Goal: Task Accomplishment & Management: Manage account settings

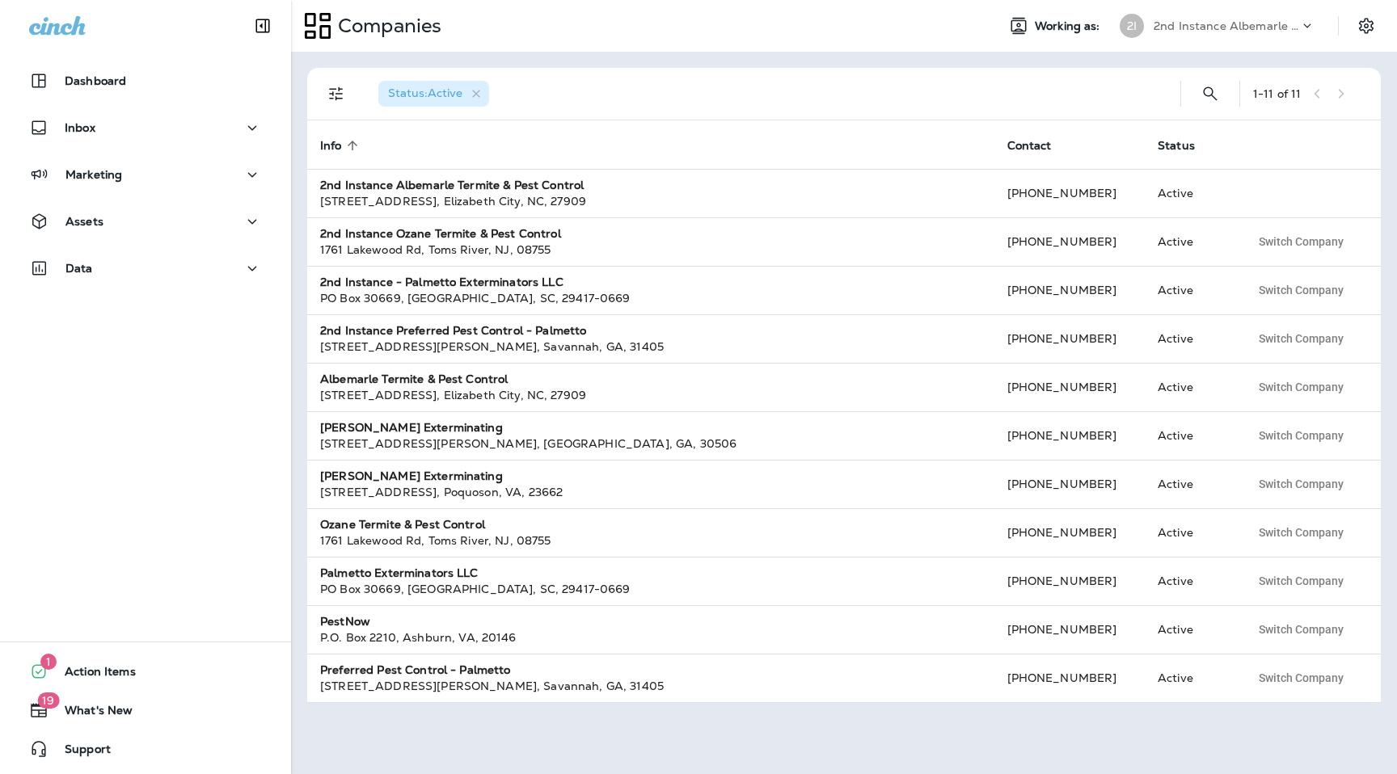
click at [1295, 26] on p "2nd Instance Albemarle Termite & Pest Control" at bounding box center [1226, 25] width 146 height 13
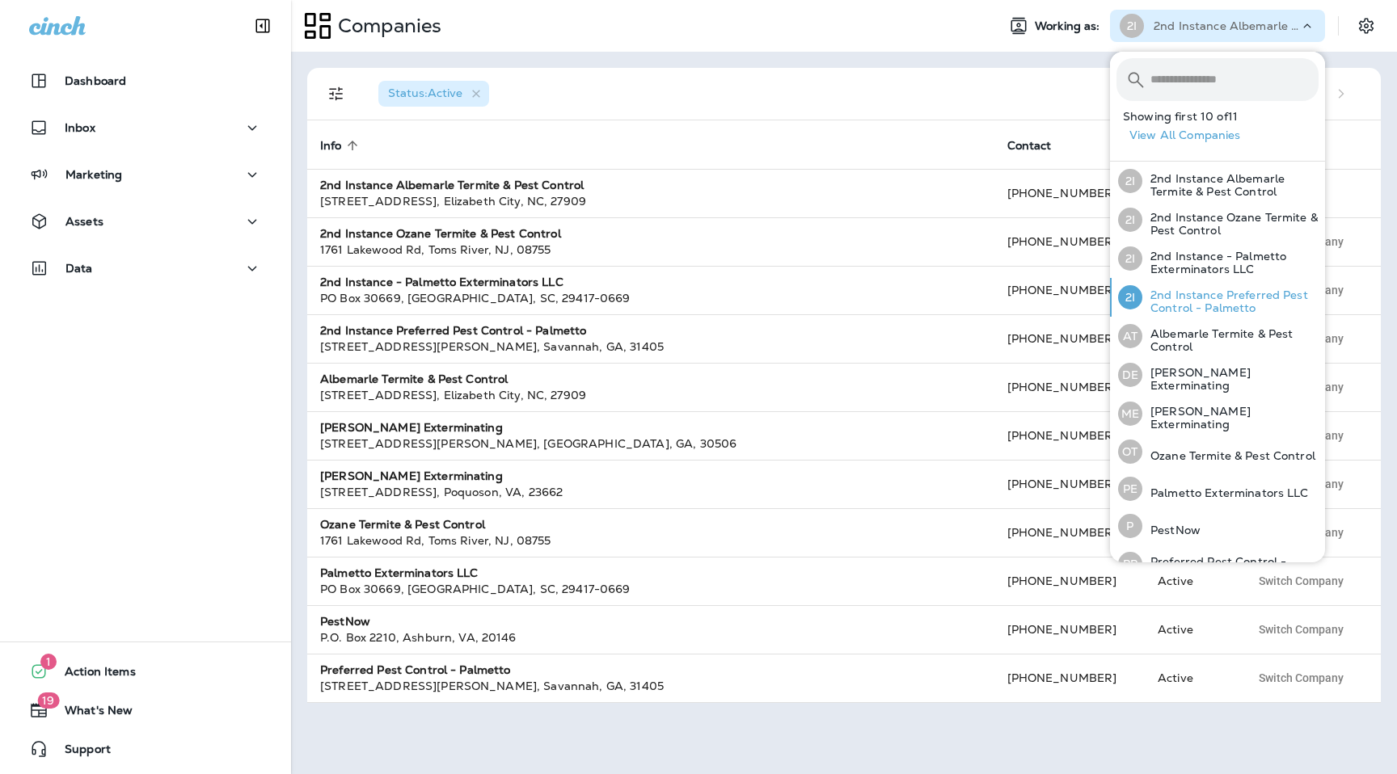
click at [1200, 314] on p "2nd Instance Preferred Pest Control - Palmetto" at bounding box center [1230, 302] width 176 height 26
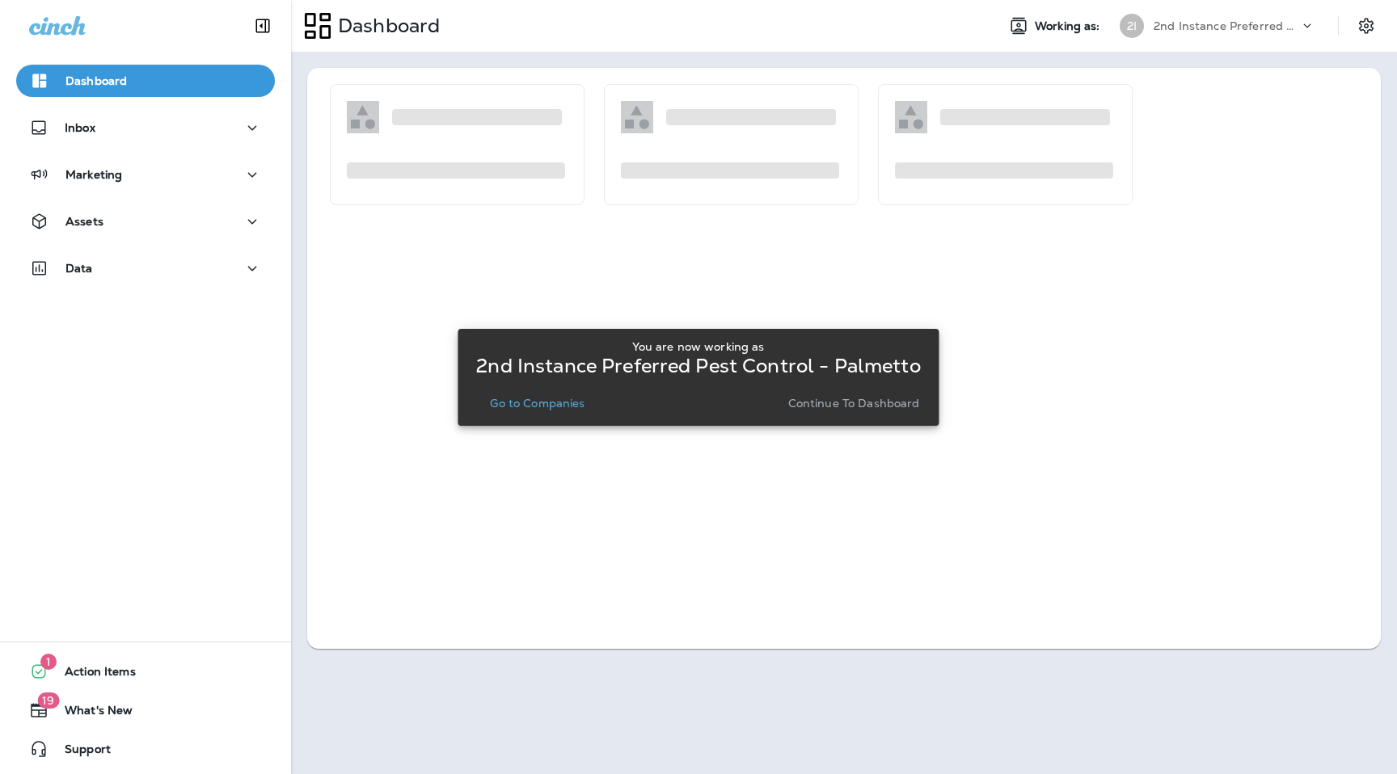
click at [841, 395] on button "Continue to Dashboard" at bounding box center [854, 403] width 145 height 23
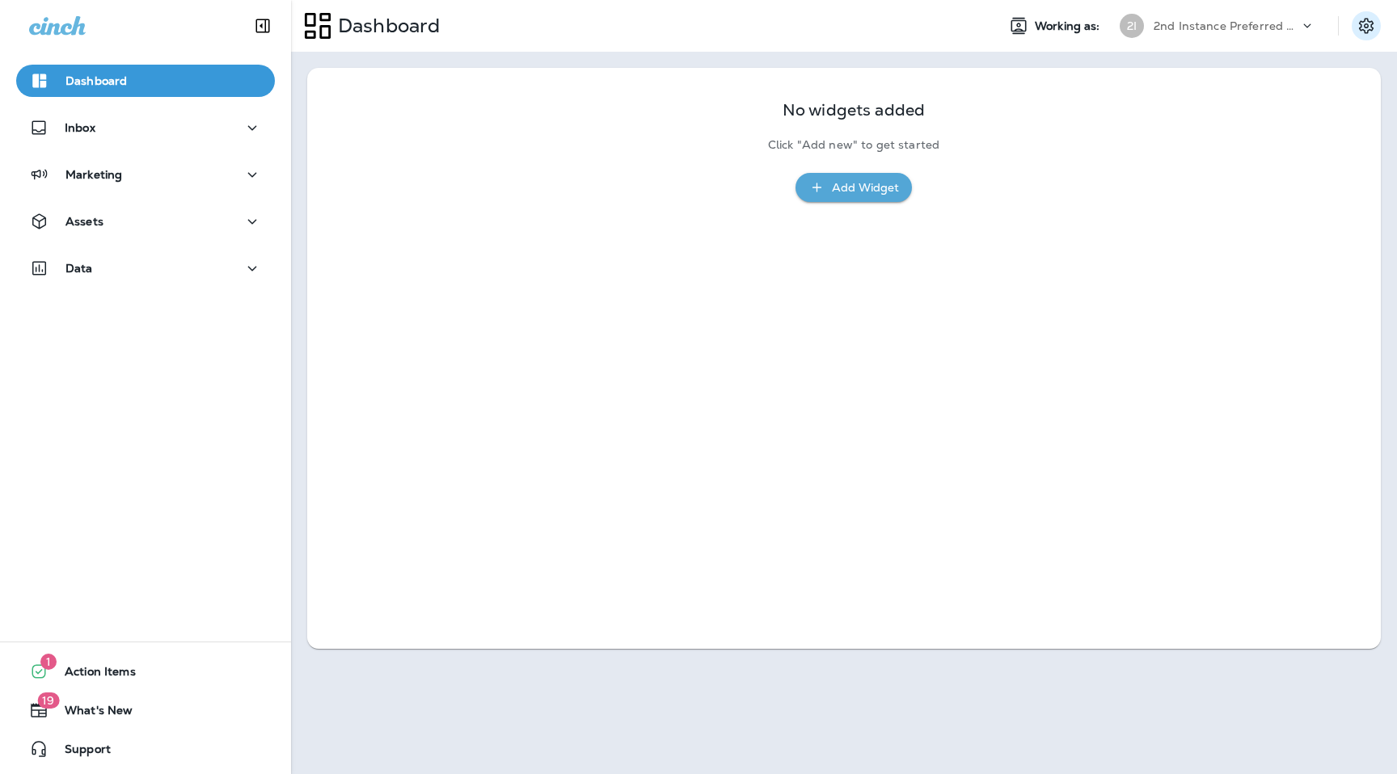
click at [1369, 21] on icon "Settings" at bounding box center [1365, 25] width 19 height 19
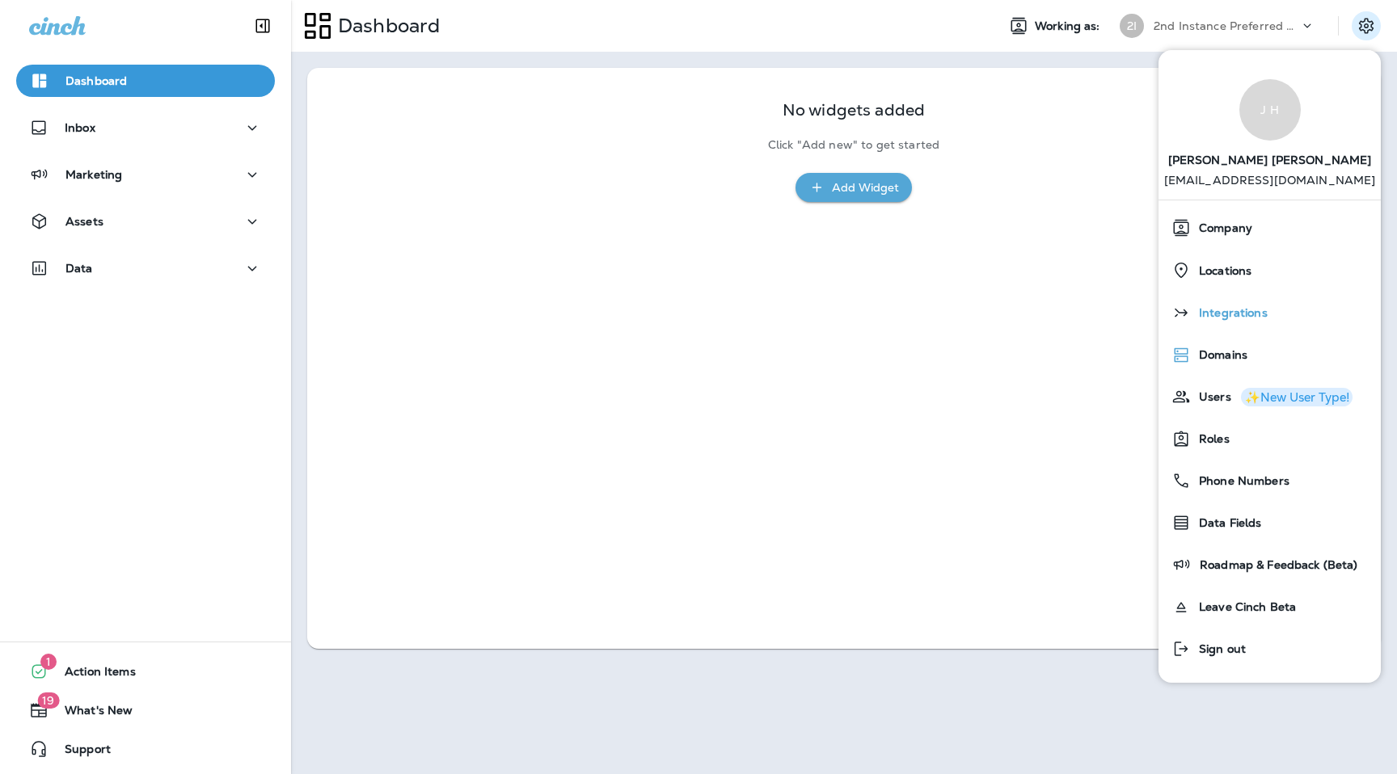
click at [1236, 309] on span "Integrations" at bounding box center [1229, 313] width 77 height 14
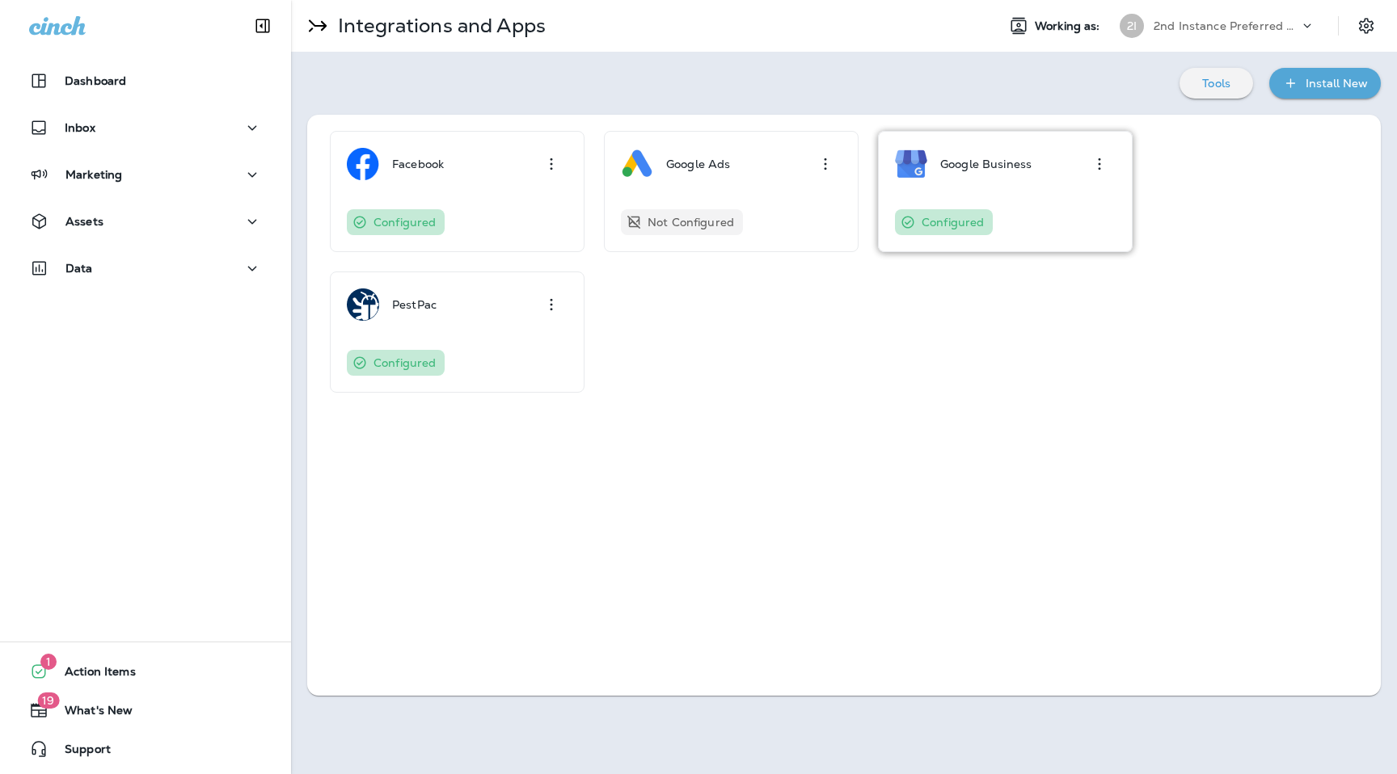
click at [1003, 189] on div "Google Business Configured" at bounding box center [1005, 191] width 221 height 87
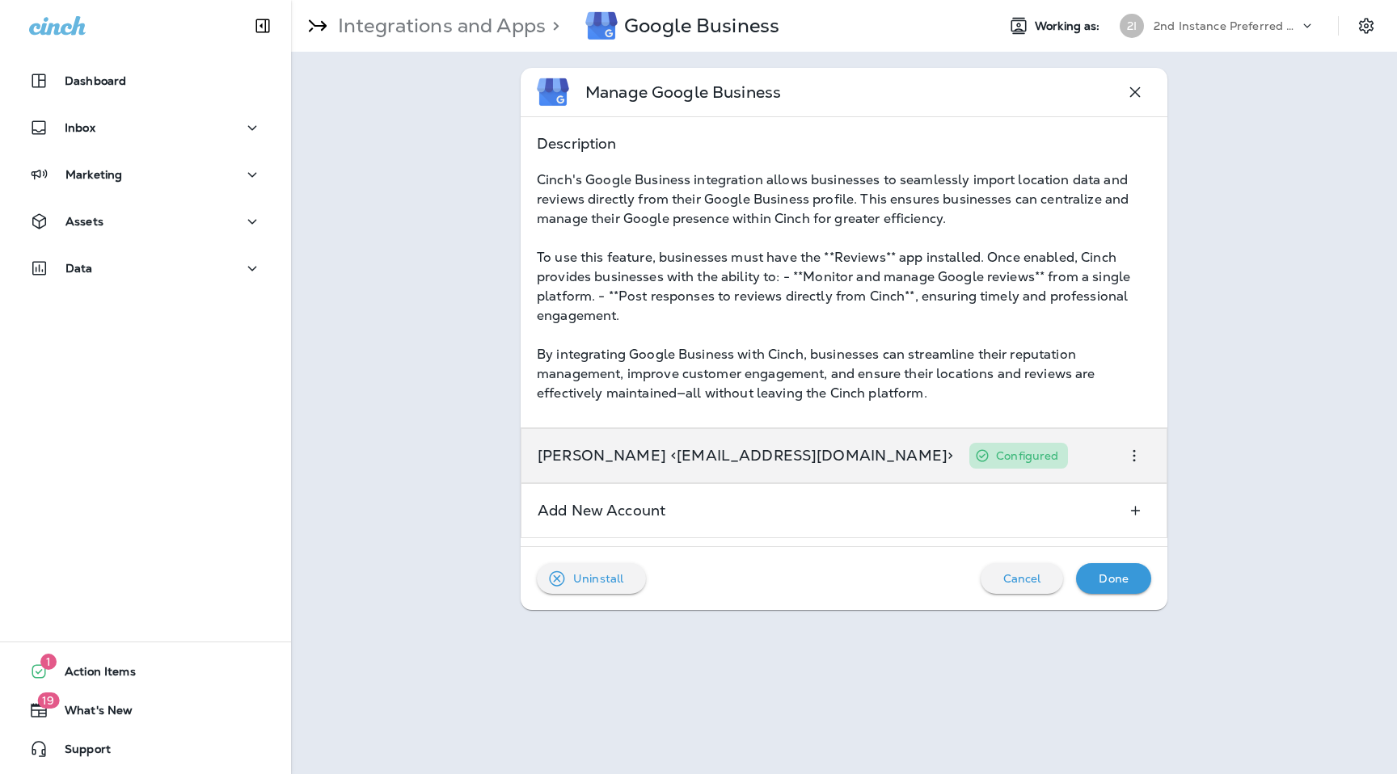
click at [1137, 460] on icon "button" at bounding box center [1133, 455] width 19 height 19
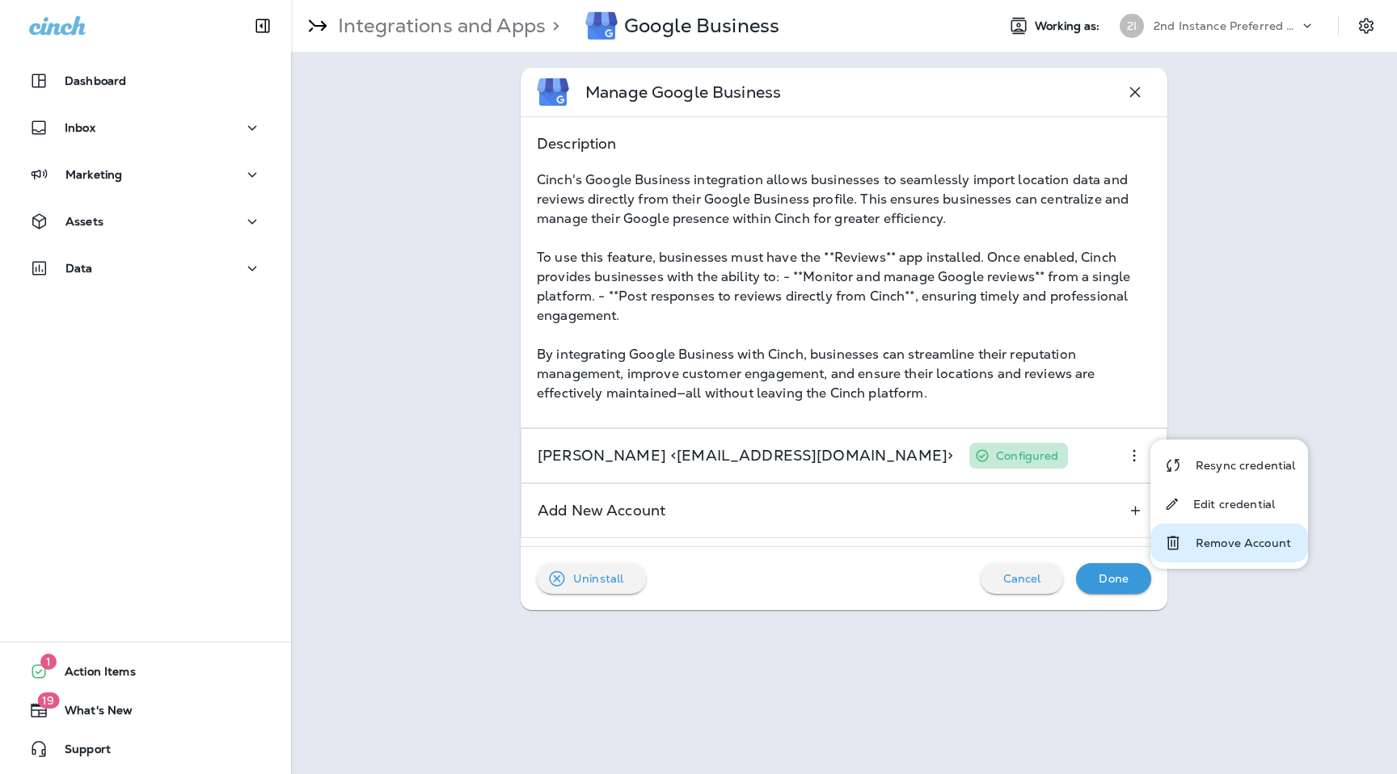
click at [1217, 542] on p "Remove Account" at bounding box center [1243, 543] width 95 height 13
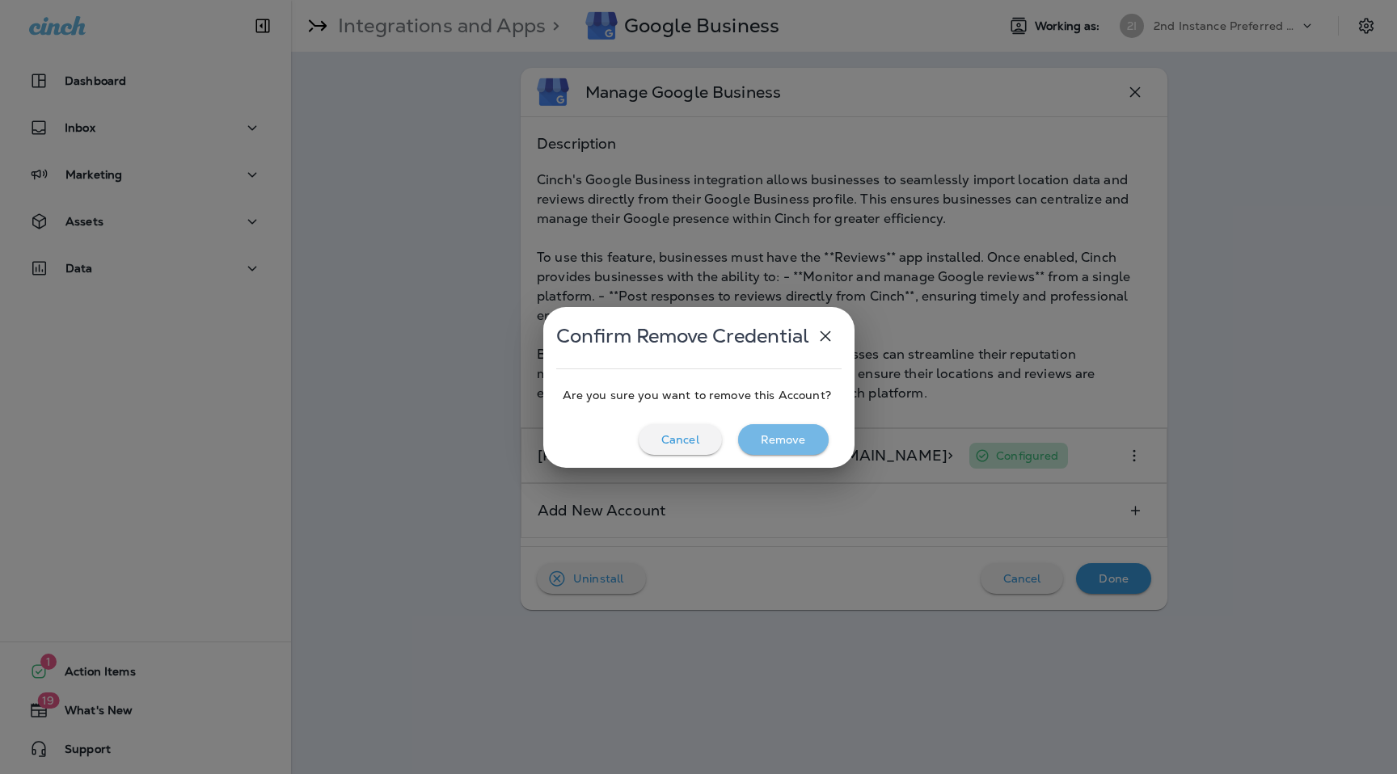
click at [767, 427] on button "Remove" at bounding box center [783, 439] width 91 height 31
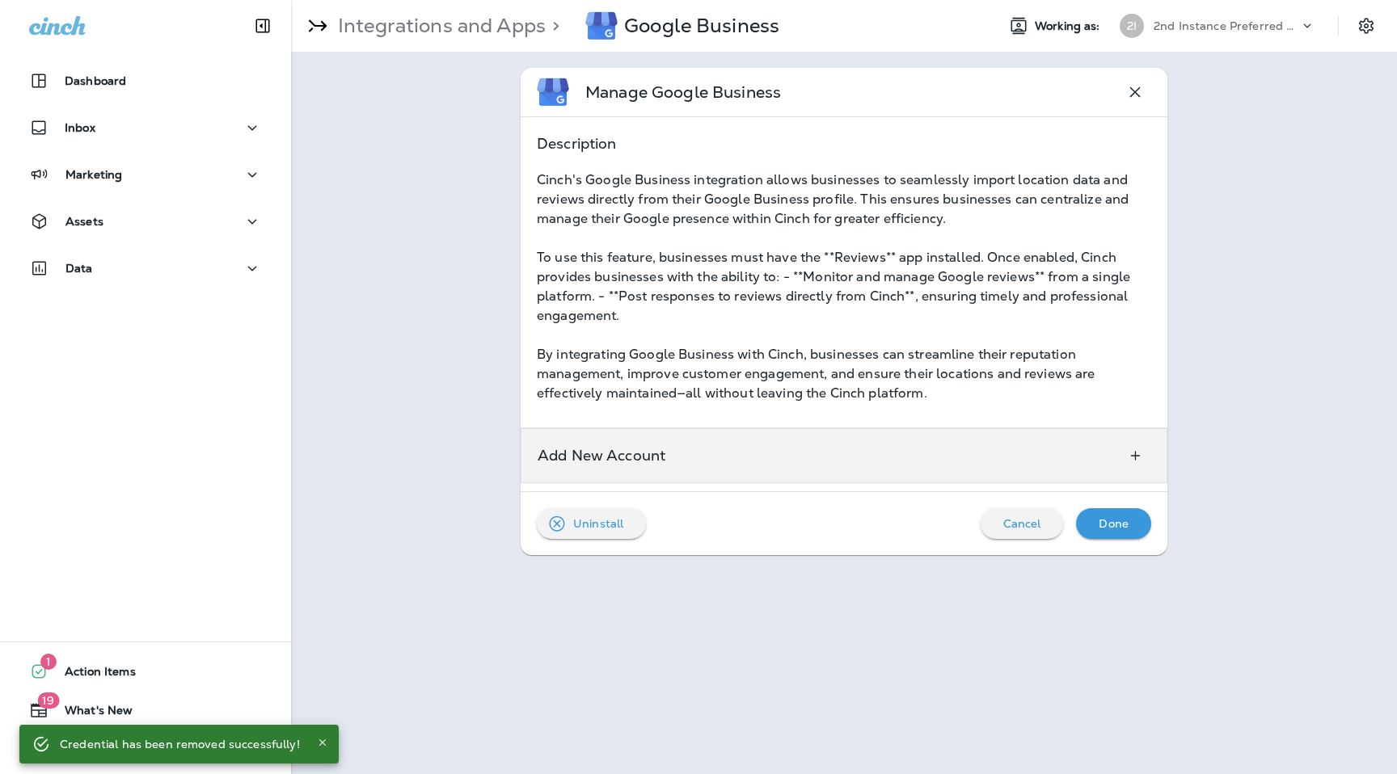
click at [868, 444] on div "Add New Account" at bounding box center [844, 455] width 647 height 55
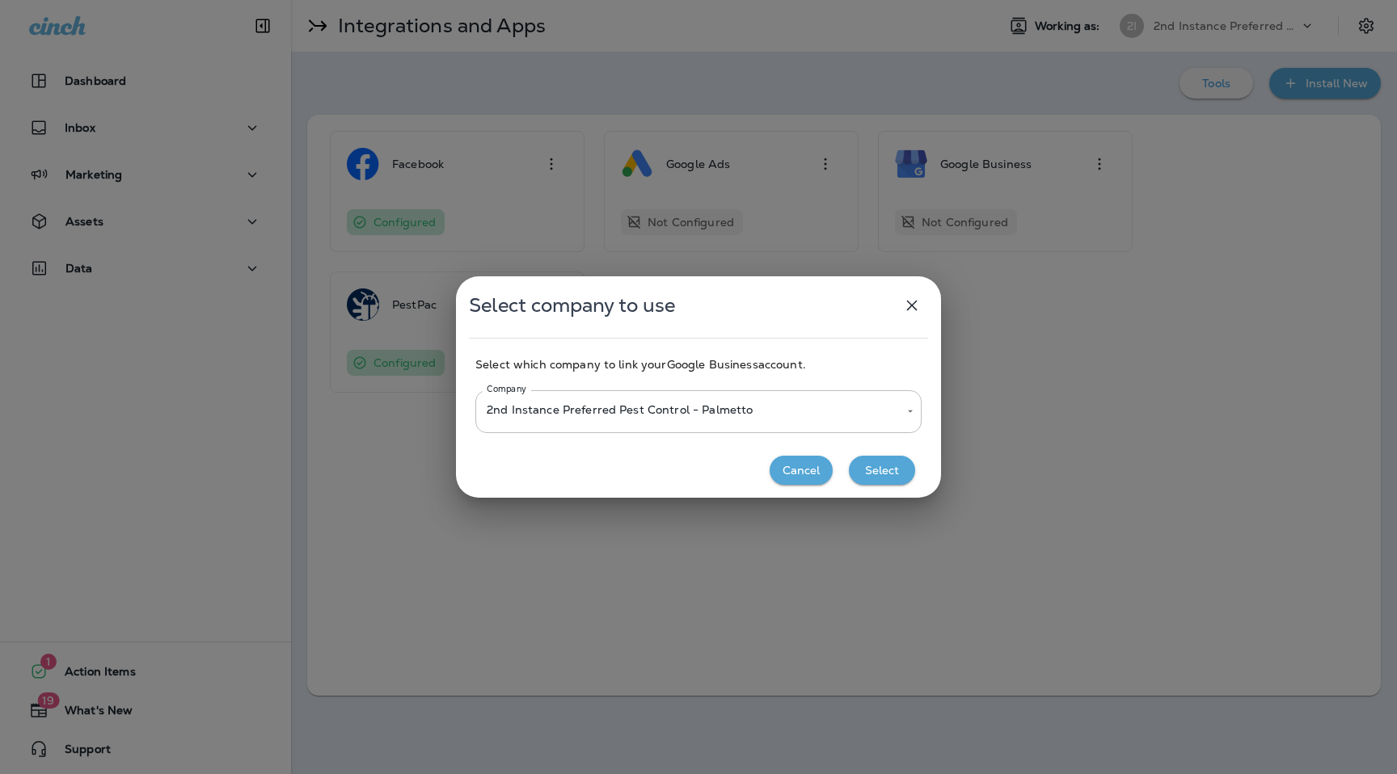
click at [876, 475] on button "Select" at bounding box center [882, 471] width 66 height 30
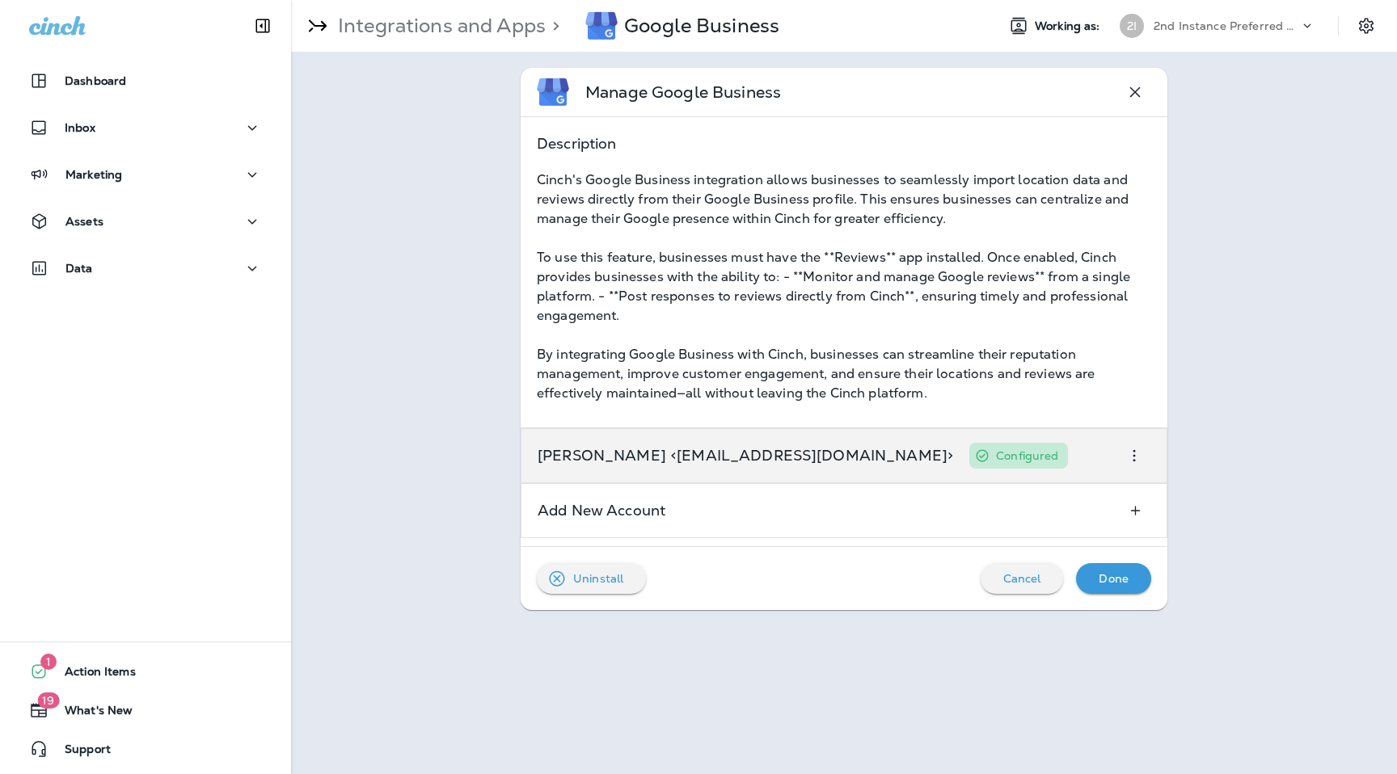
click at [1011, 449] on div "[PERSON_NAME] <[EMAIL_ADDRESS][DOMAIN_NAME]> Configured" at bounding box center [844, 455] width 647 height 55
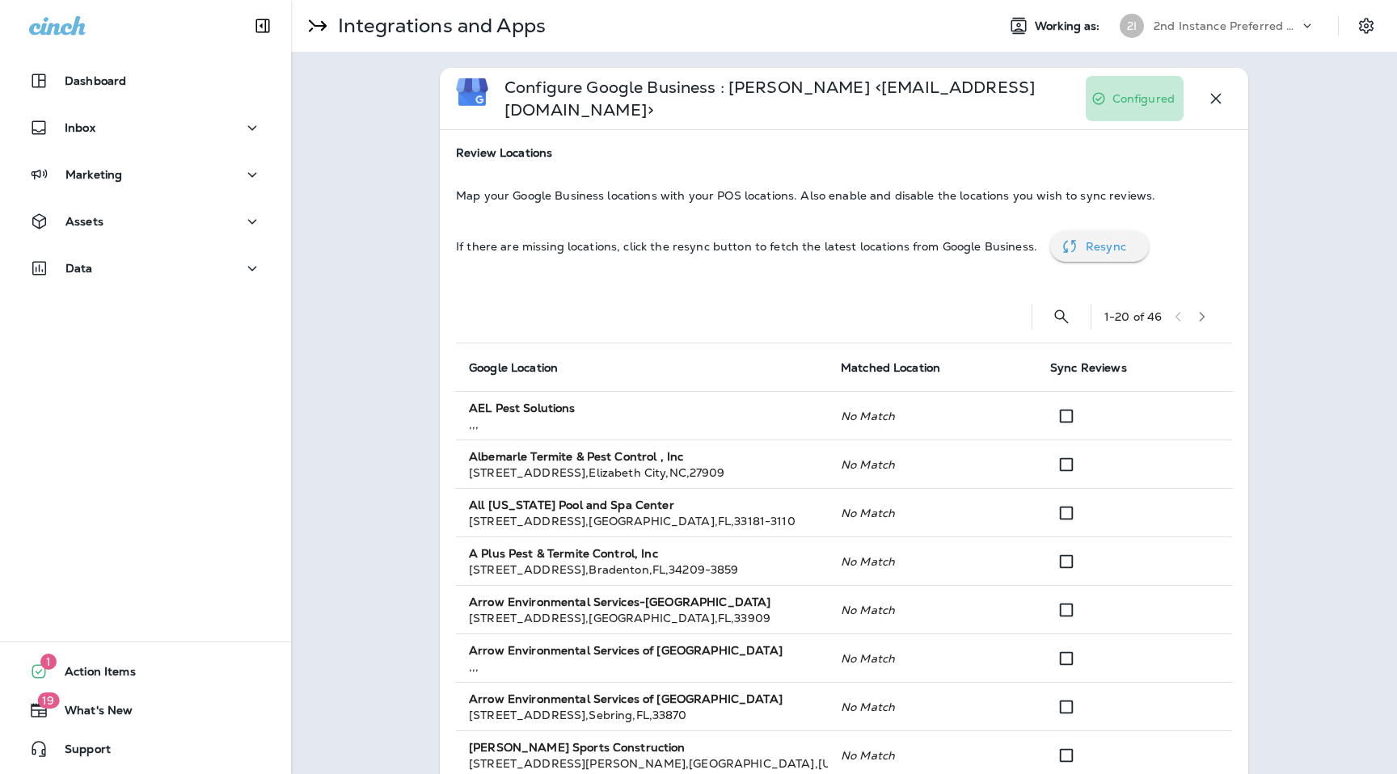
click at [1203, 311] on icon "button" at bounding box center [1201, 316] width 11 height 11
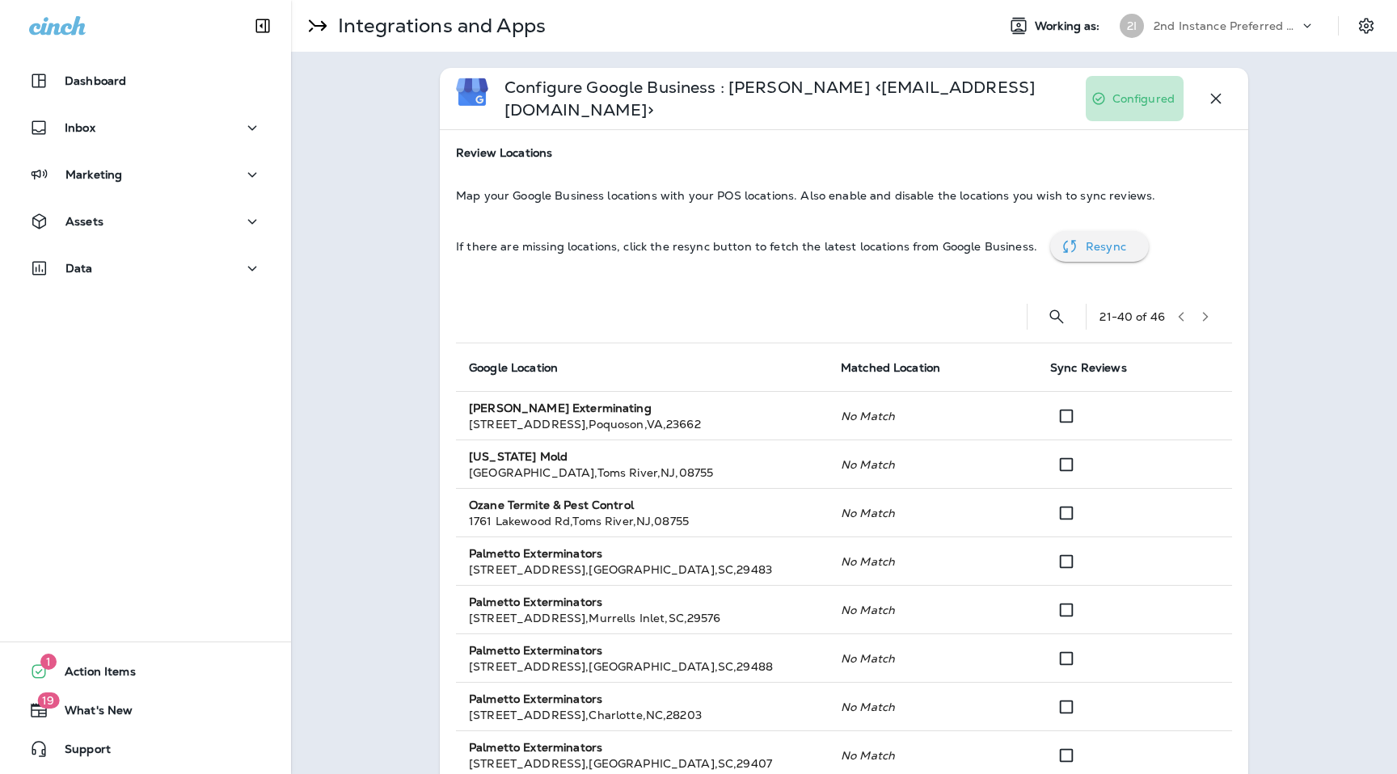
click at [1211, 305] on button "button" at bounding box center [1205, 317] width 24 height 24
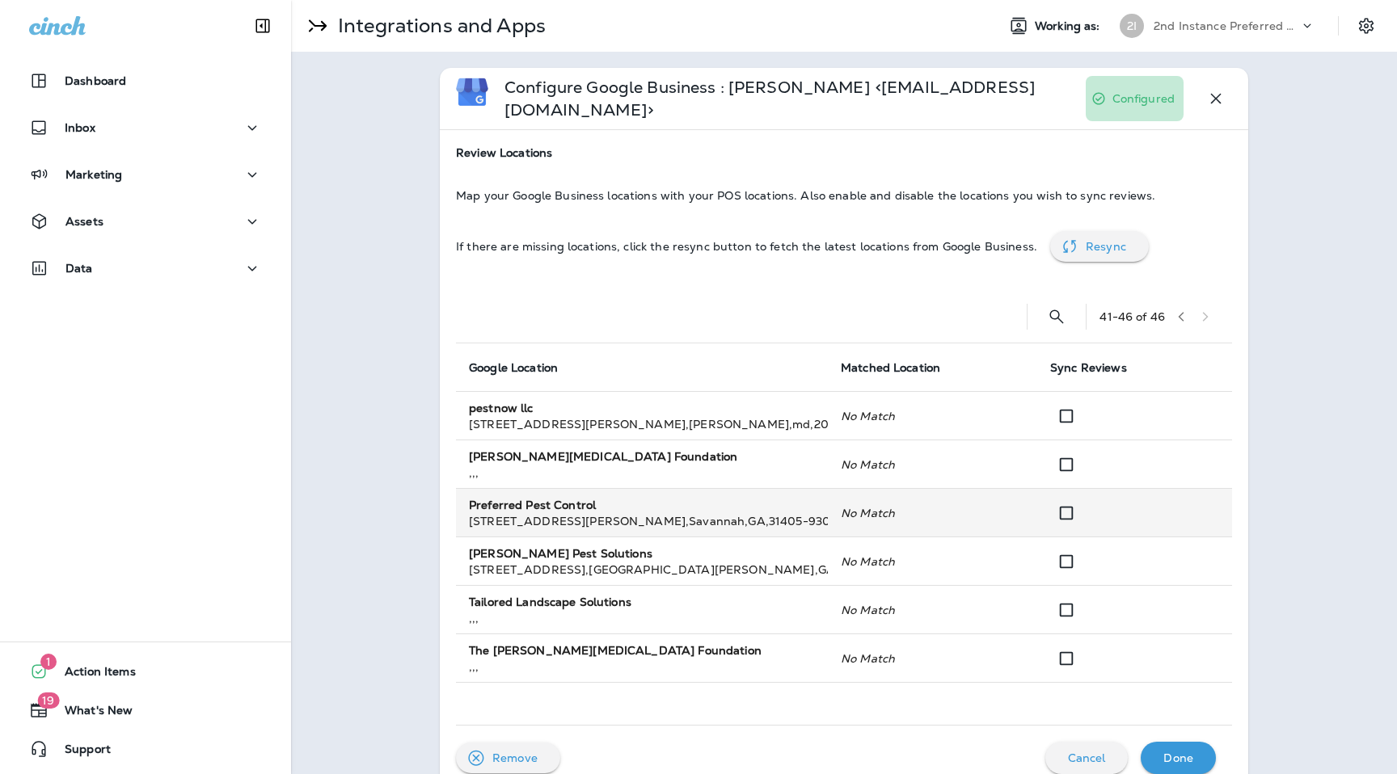
click at [870, 506] on icon "No Match" at bounding box center [868, 513] width 54 height 15
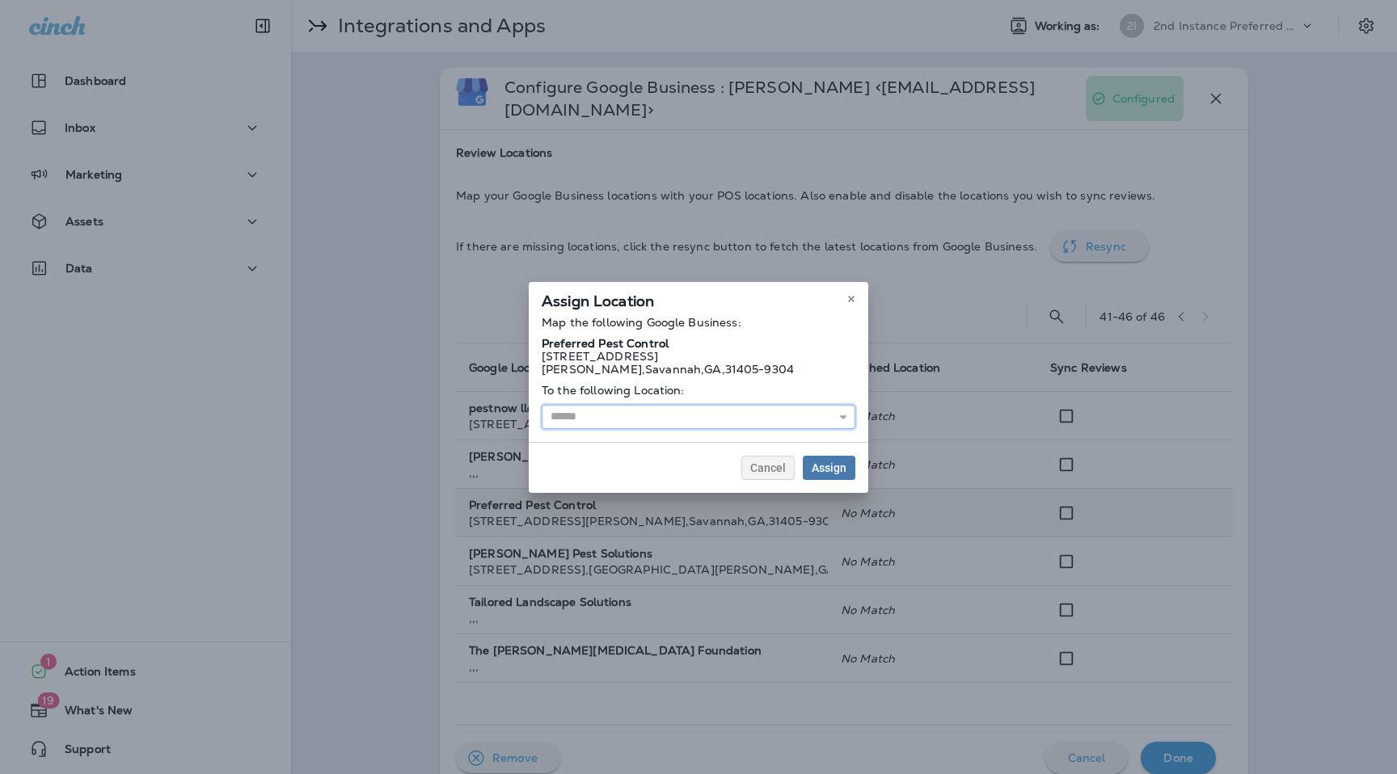
click at [698, 410] on input "text" at bounding box center [699, 417] width 314 height 24
type input "**********"
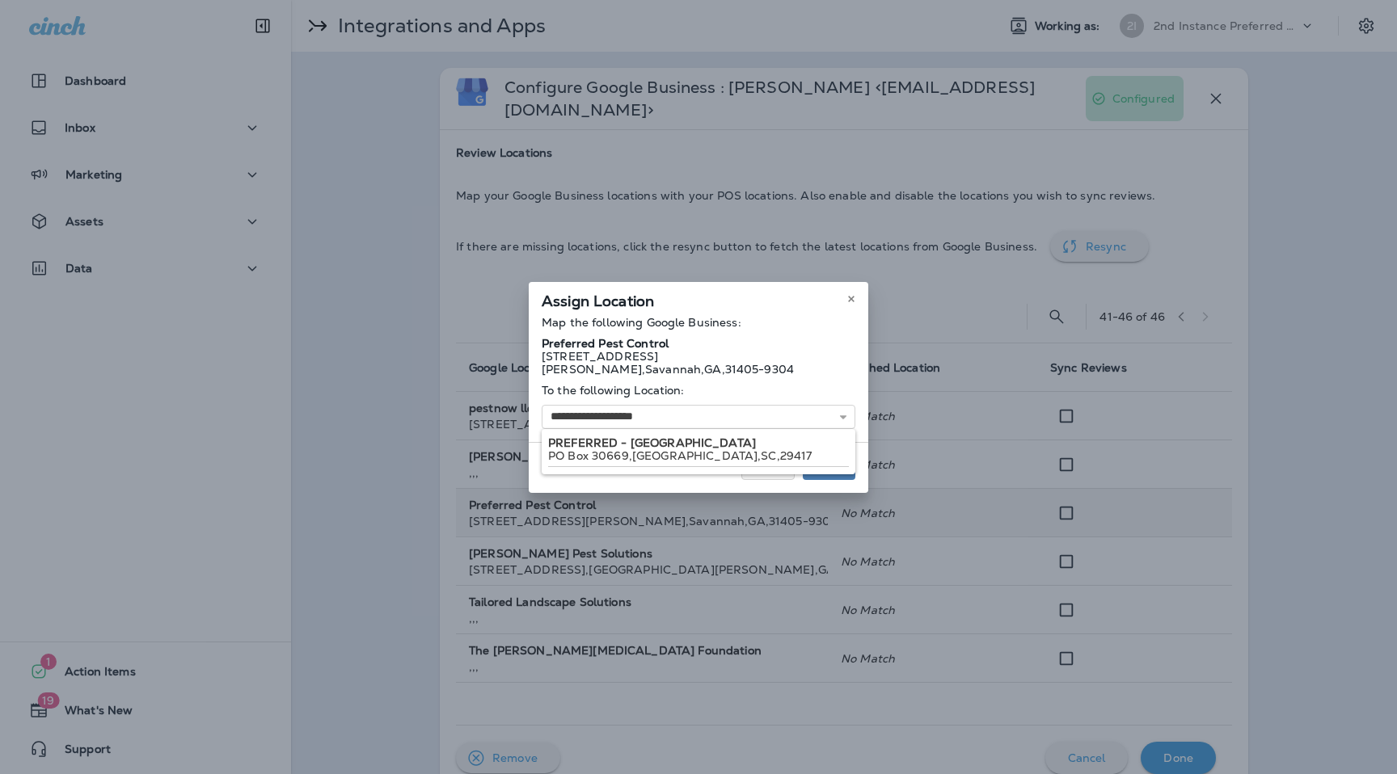
click at [694, 447] on div "**********" at bounding box center [699, 387] width 340 height 211
click at [852, 460] on button "Assign" at bounding box center [829, 468] width 53 height 24
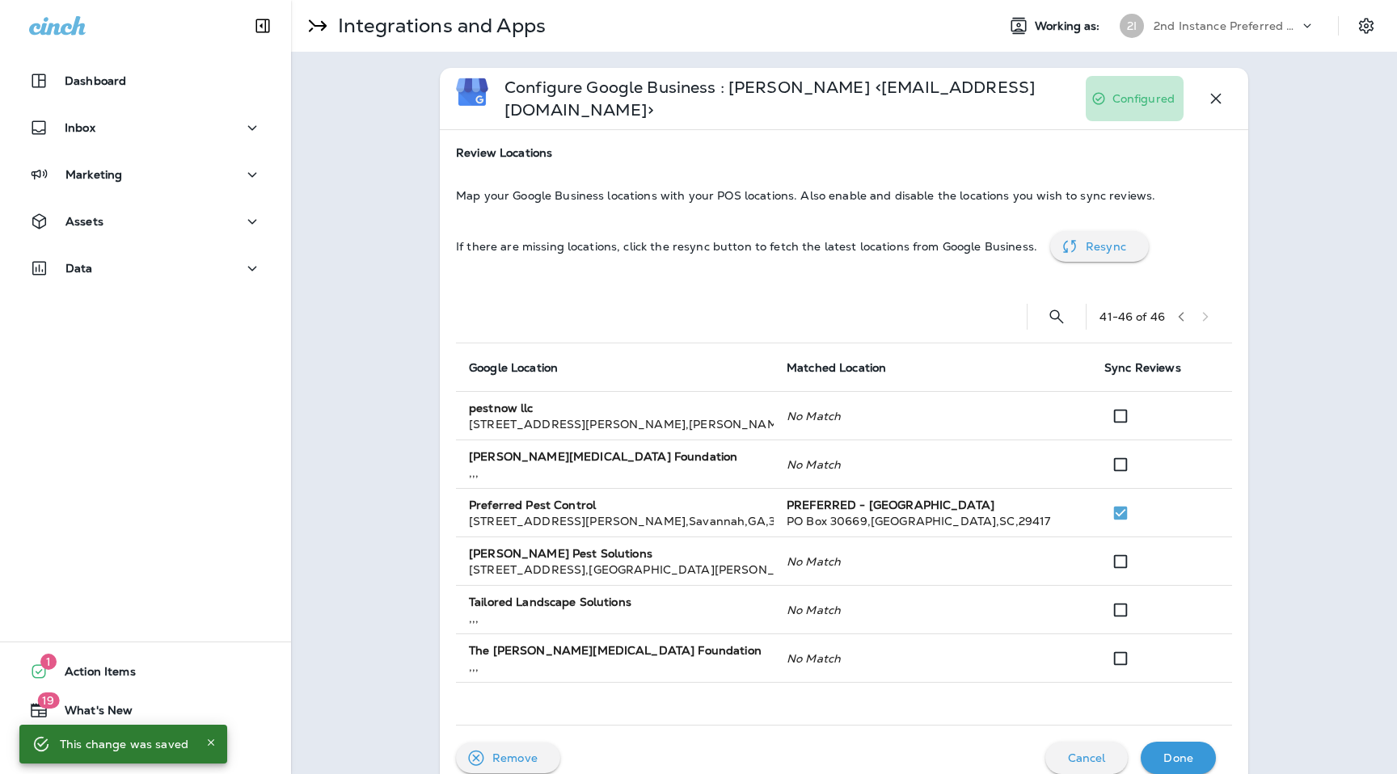
click at [1170, 752] on p "Done" at bounding box center [1178, 758] width 30 height 13
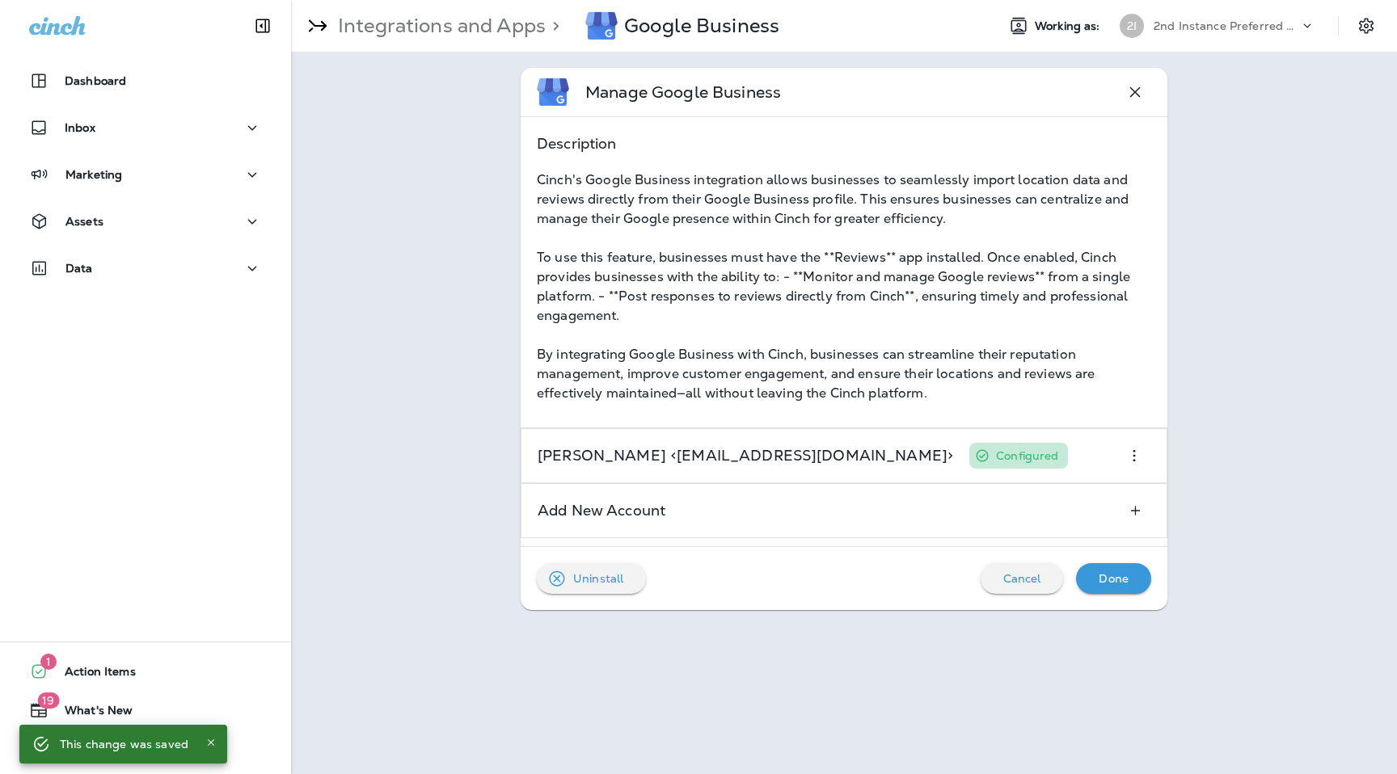
click at [1107, 582] on p "Done" at bounding box center [1114, 578] width 30 height 13
